Goal: Information Seeking & Learning: Learn about a topic

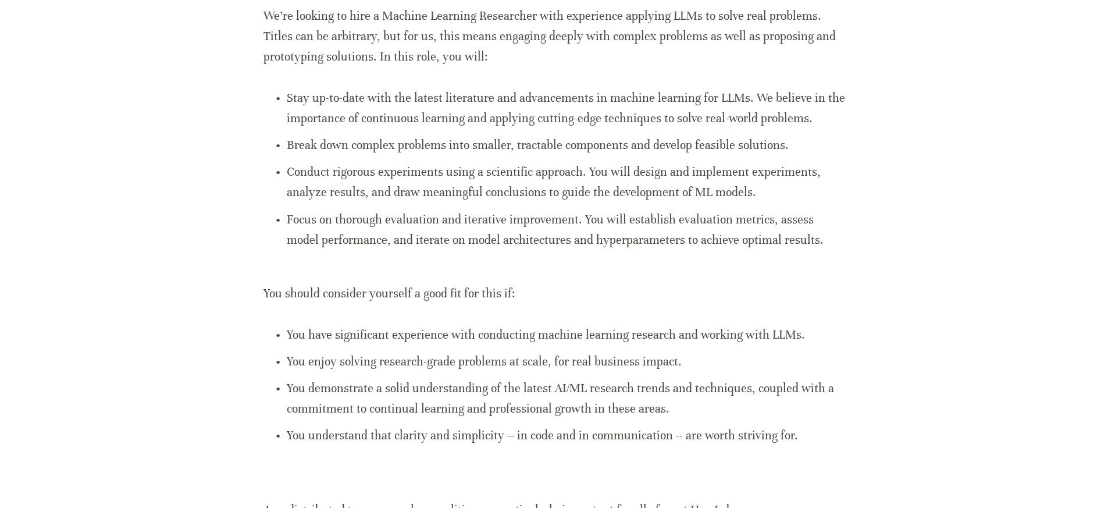
scroll to position [336, 0]
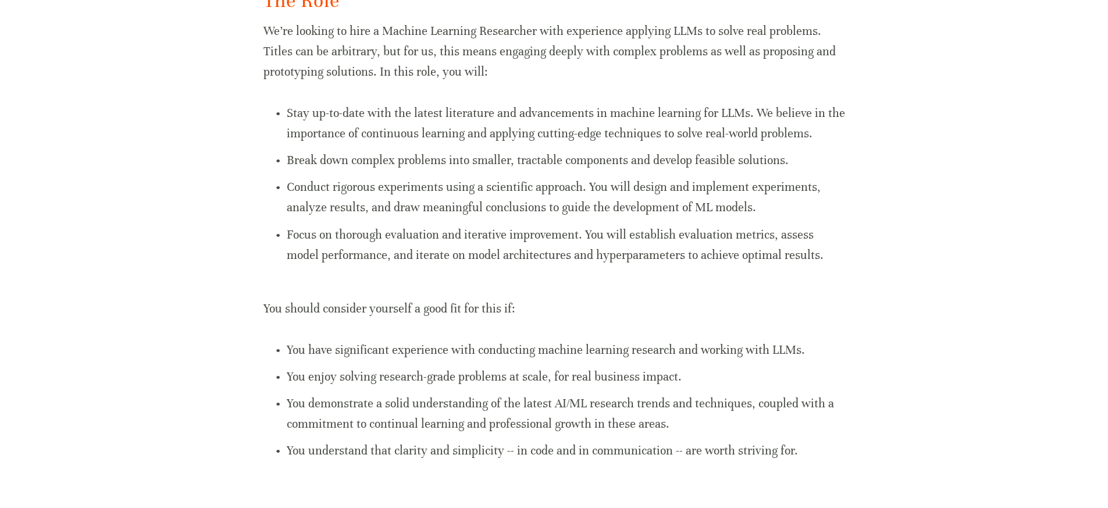
click at [805, 249] on p "Focus on thorough evaluation and iterative improvement. You will establish eval…" at bounding box center [566, 244] width 558 height 41
click at [786, 256] on p "Focus on thorough evaluation and iterative improvement. You will establish eval…" at bounding box center [566, 244] width 558 height 41
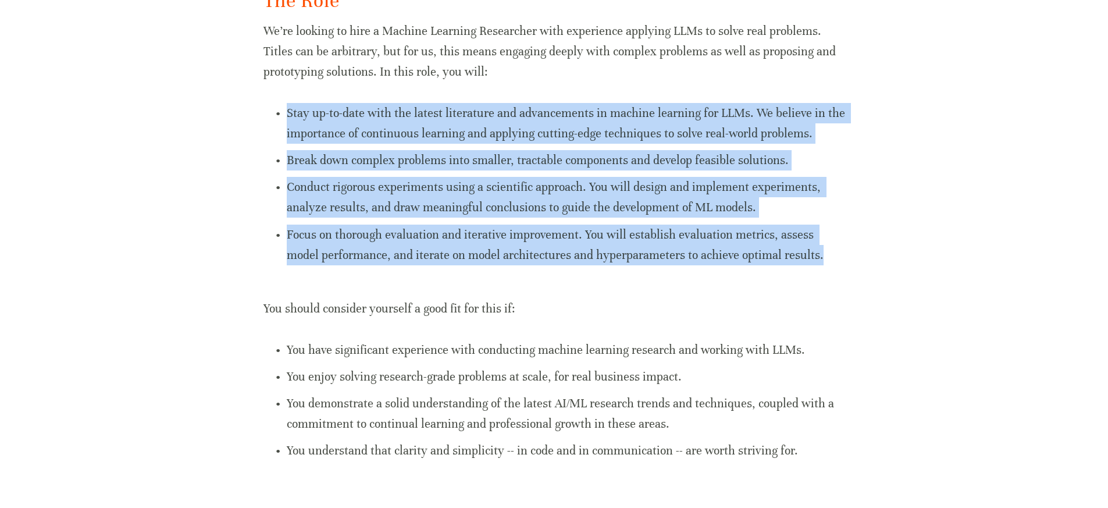
drag, startPoint x: 782, startPoint y: 255, endPoint x: 268, endPoint y: 91, distance: 539.8
click at [268, 91] on div "The Role We’re looking to hire a Machine Learning Researcher with experience ap…" at bounding box center [554, 444] width 582 height 914
copy ul "Stay up-to-date with the latest literature and advancements in machine learning…"
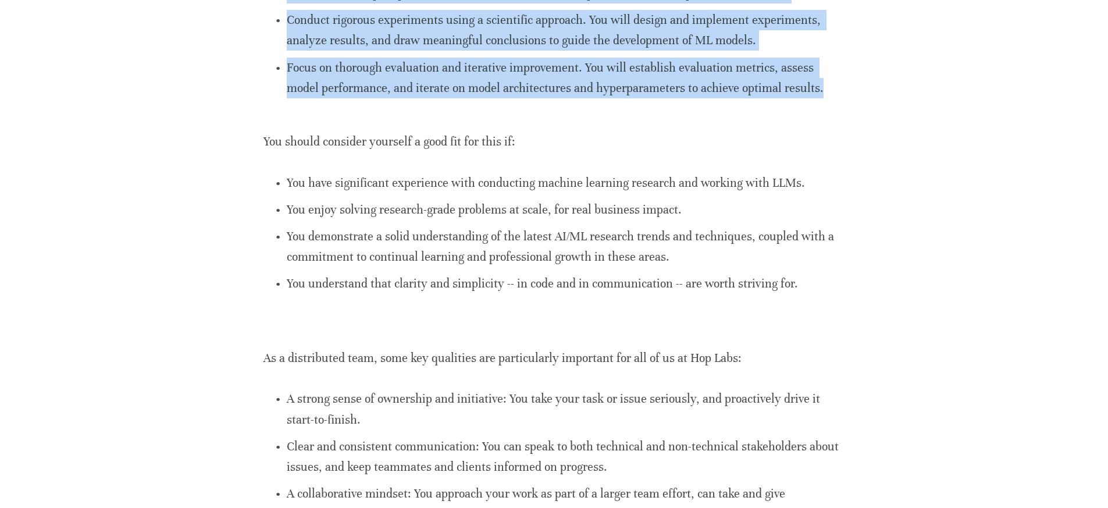
scroll to position [490, 0]
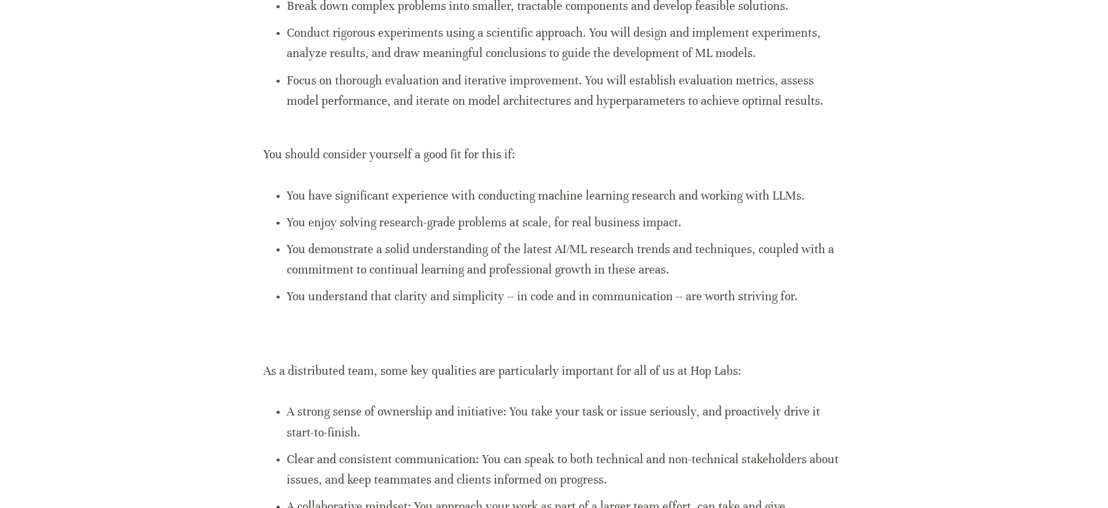
click at [287, 198] on p "You have significant experience with conducting machine learning research and w…" at bounding box center [566, 196] width 558 height 20
click at [287, 193] on p "You have significant experience with conducting machine learning research and w…" at bounding box center [566, 196] width 558 height 20
click at [287, 194] on p "You have significant experience with conducting machine learning research and w…" at bounding box center [566, 196] width 558 height 20
click at [287, 195] on p "You have significant experience with conducting machine learning research and w…" at bounding box center [566, 196] width 558 height 20
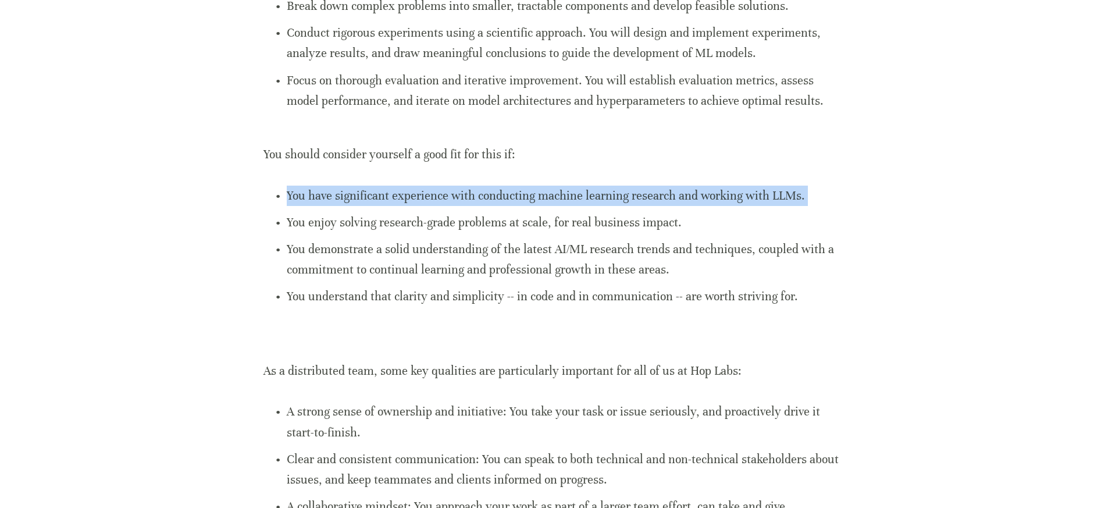
click at [287, 195] on p "You have significant experience with conducting machine learning research and w…" at bounding box center [566, 196] width 558 height 20
click at [287, 194] on p "You have significant experience with conducting machine learning research and w…" at bounding box center [566, 196] width 558 height 20
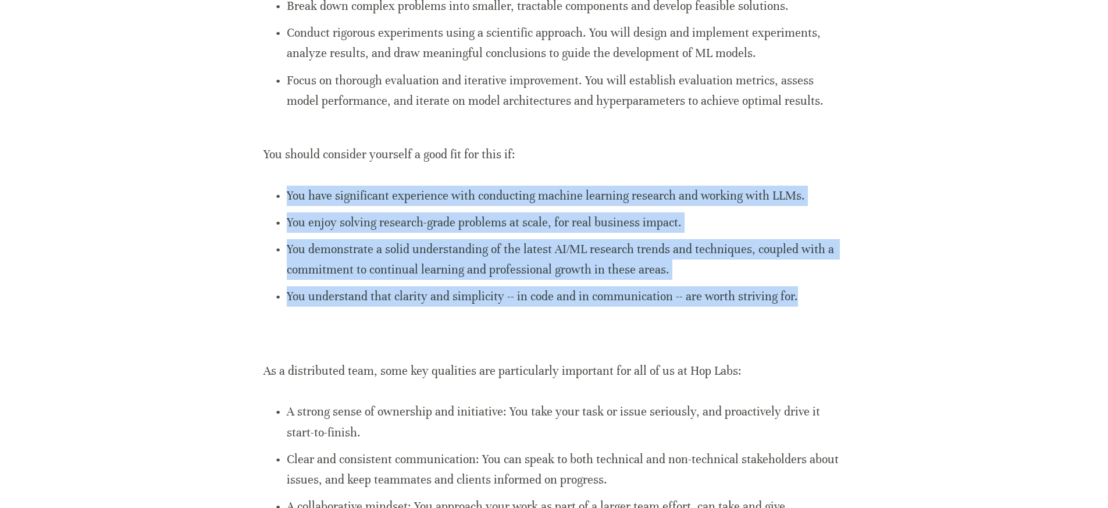
drag, startPoint x: 287, startPoint y: 194, endPoint x: 829, endPoint y: 315, distance: 555.4
click at [829, 315] on div "The Role We’re looking to hire a Machine Learning Researcher with experience ap…" at bounding box center [554, 290] width 582 height 914
copy ul "You have significant experience with conducting machine learning research and w…"
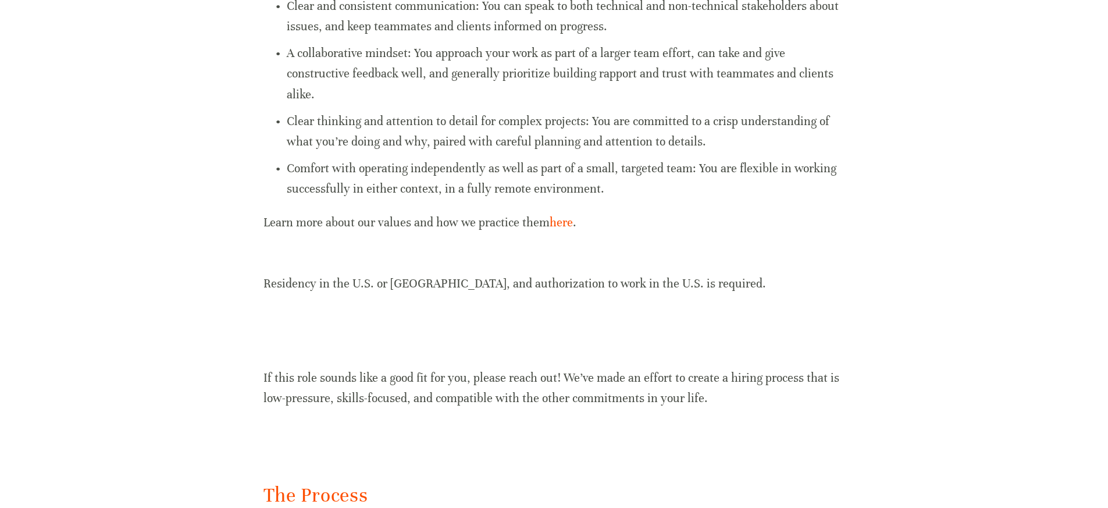
scroll to position [937, 0]
